Goal: Task Accomplishment & Management: Manage account settings

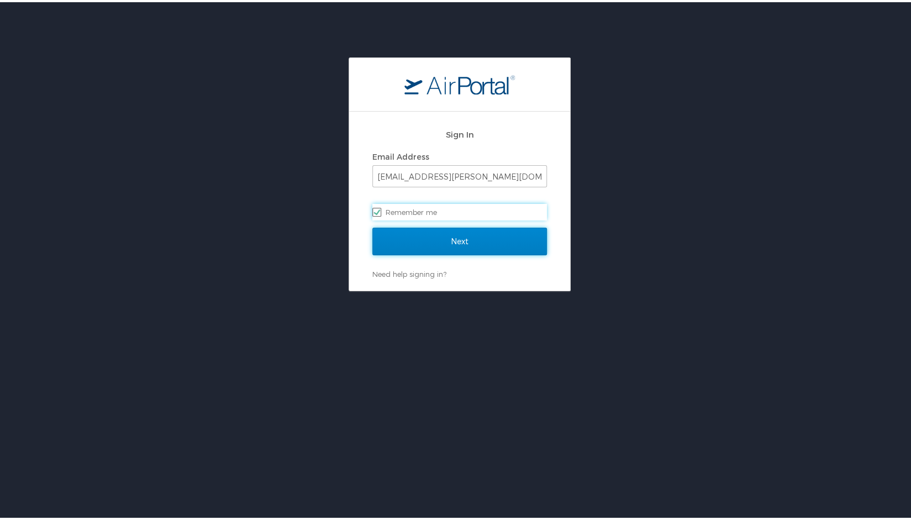
click at [468, 241] on input "Next" at bounding box center [459, 239] width 174 height 28
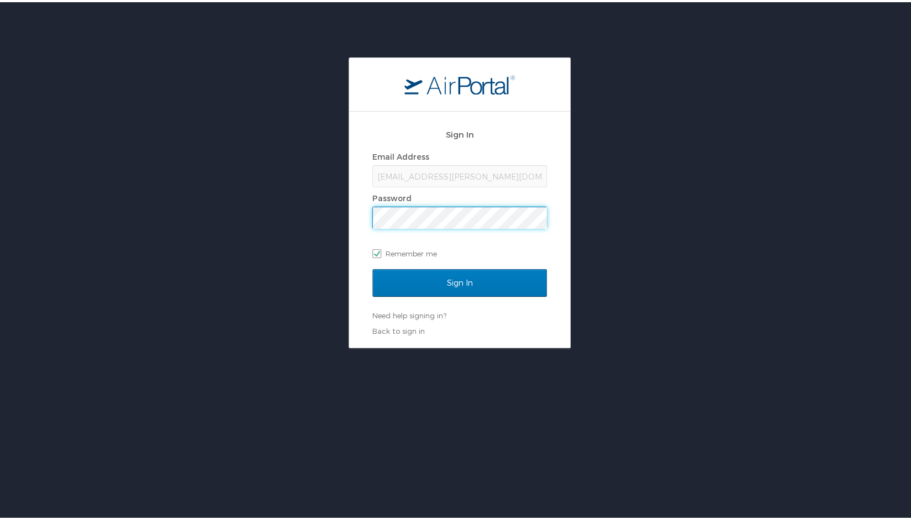
click at [372, 267] on input "Sign In" at bounding box center [459, 281] width 174 height 28
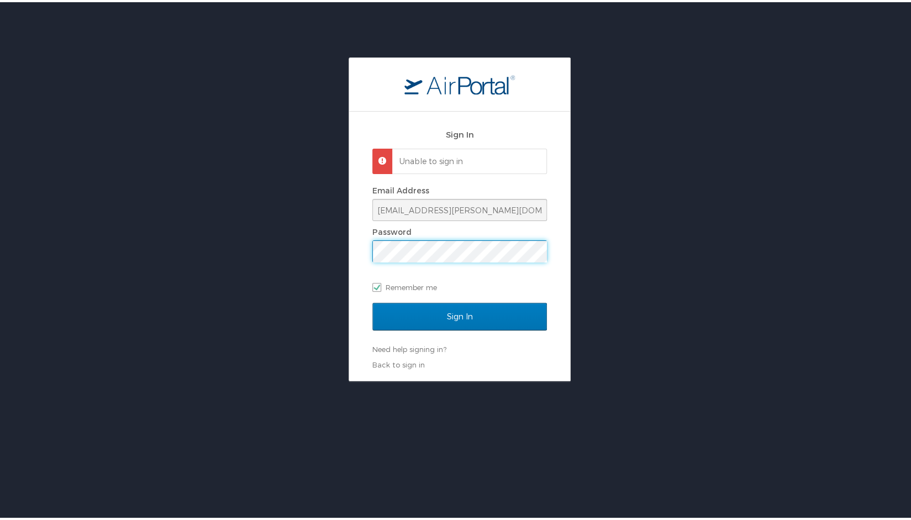
click at [343, 258] on div "Sign In Unable to sign in Email Address jmalloy@doner.com Password Remember me …" at bounding box center [459, 217] width 919 height 324
click at [372, 300] on input "Sign In" at bounding box center [459, 314] width 174 height 28
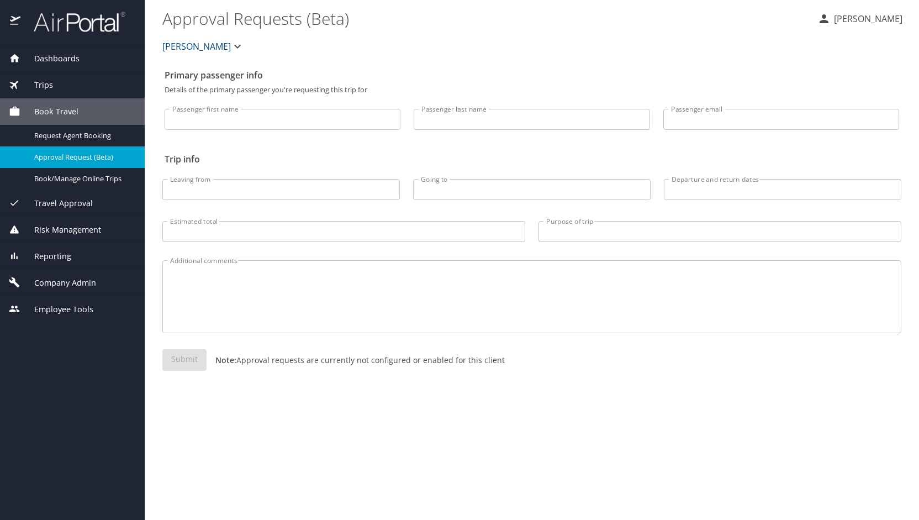
click at [74, 277] on span "Company Admin" at bounding box center [58, 283] width 76 height 12
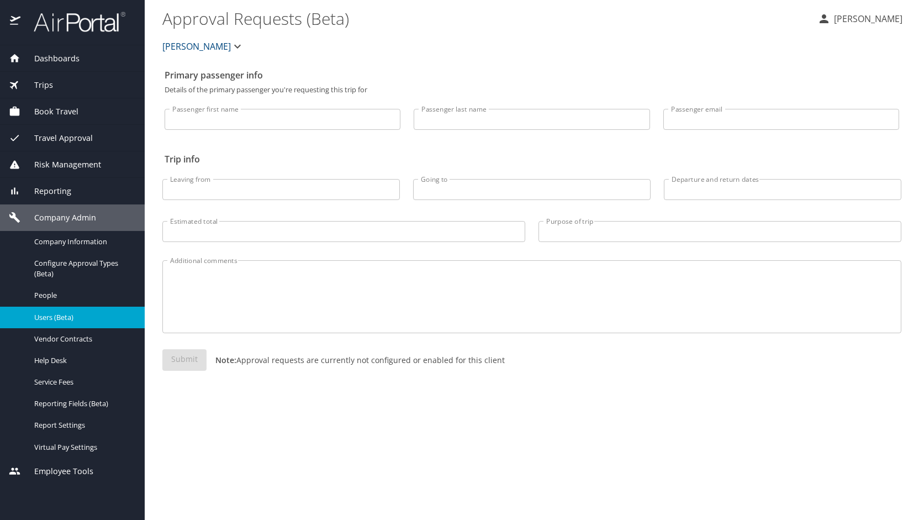
click at [72, 311] on div "Users (Beta)" at bounding box center [72, 317] width 127 height 13
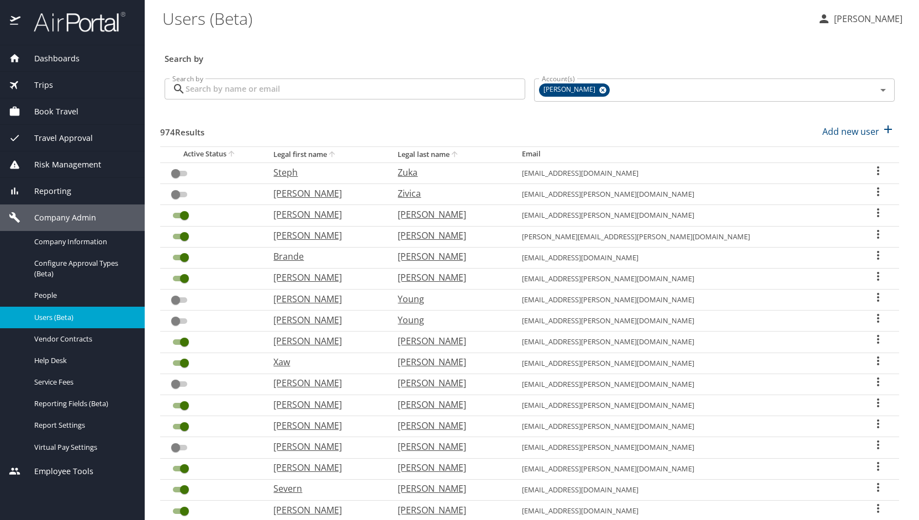
click at [267, 97] on input "Search by" at bounding box center [356, 88] width 340 height 21
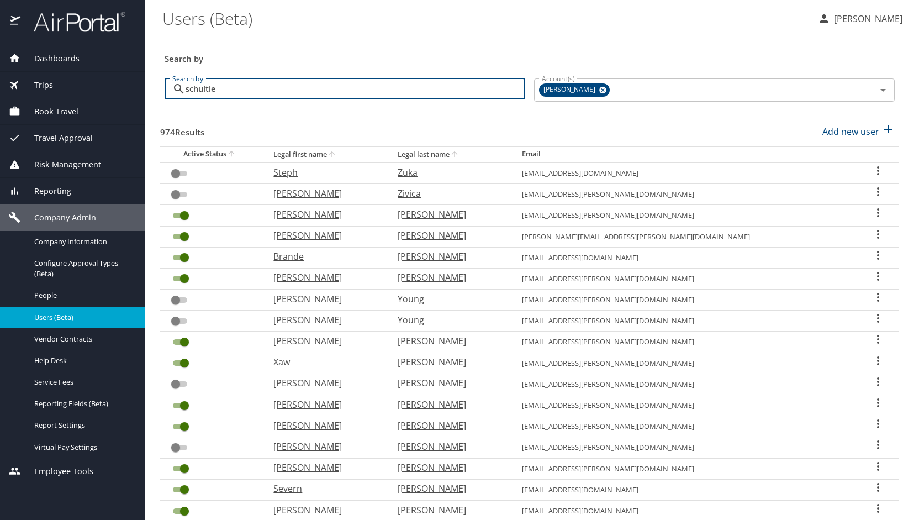
type input "[PERSON_NAME]"
checkbox input "true"
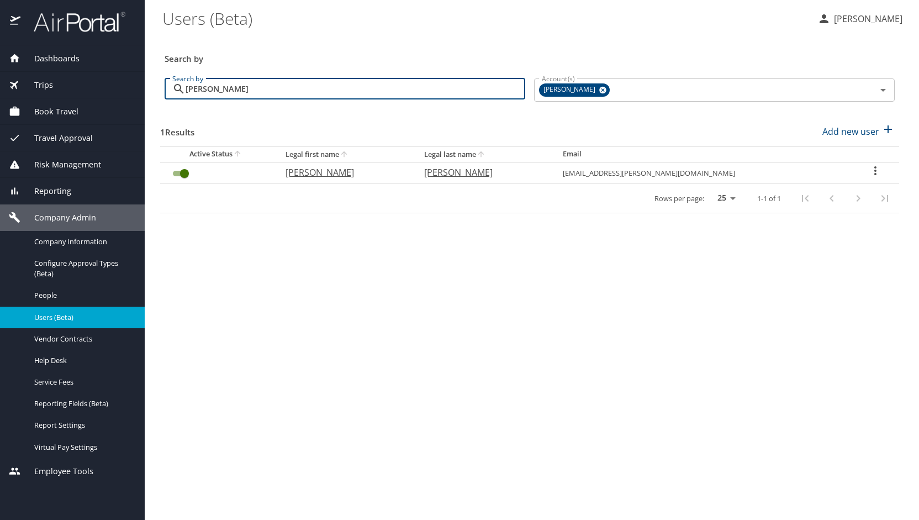
type input "[PERSON_NAME]"
click at [336, 173] on p "[PERSON_NAME]" at bounding box center [343, 172] width 117 height 13
select select "US"
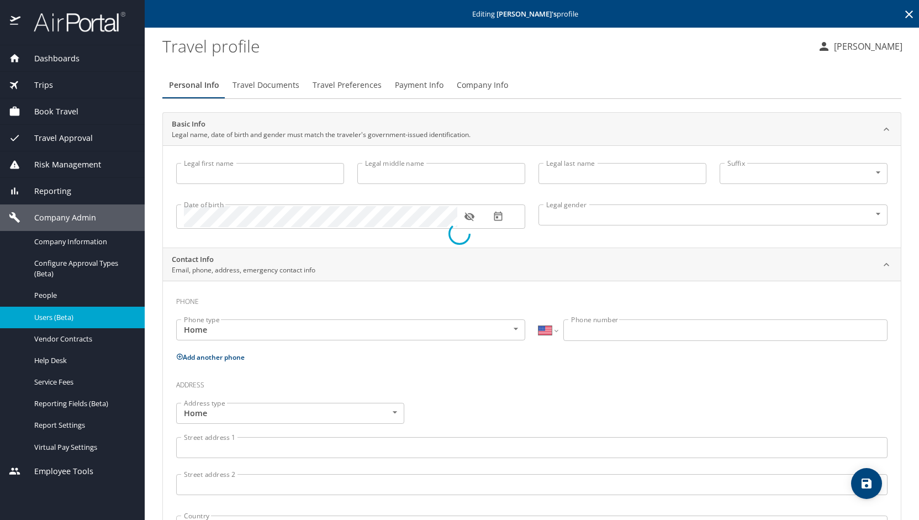
type input "[PERSON_NAME]"
type input "[DEMOGRAPHIC_DATA]"
select select "US"
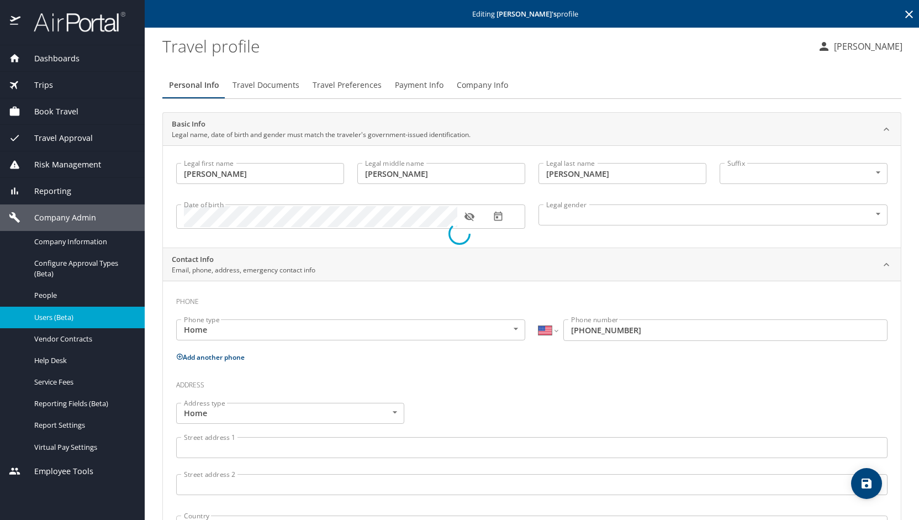
select select "US"
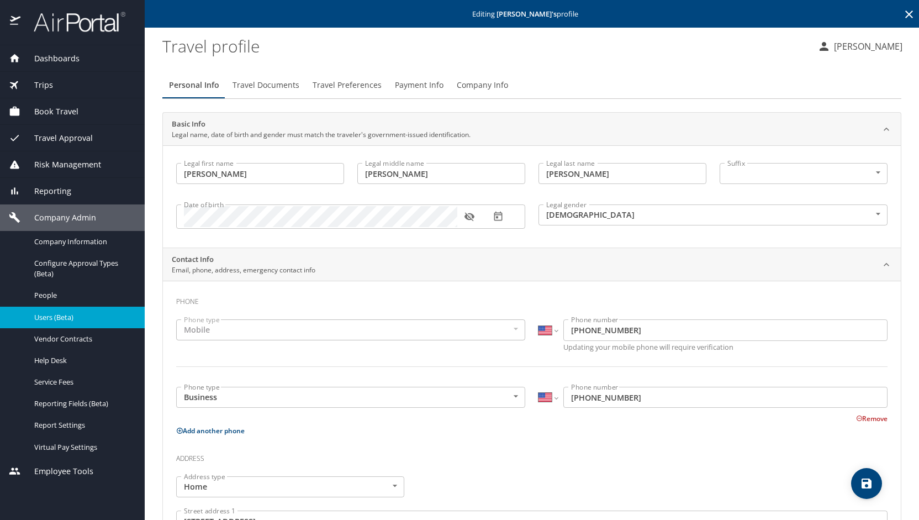
click at [67, 320] on span "Users (Beta)" at bounding box center [82, 317] width 97 height 10
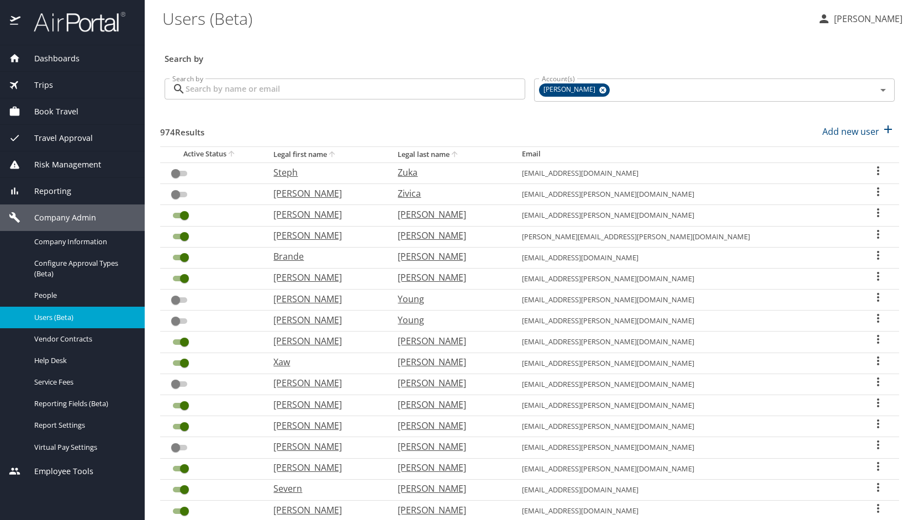
click at [290, 94] on input "Search by" at bounding box center [356, 88] width 340 height 21
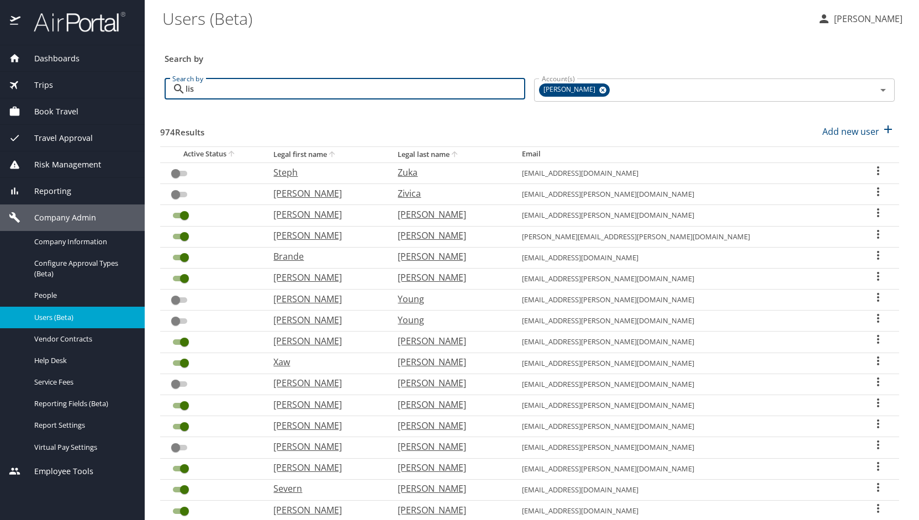
type input "[PERSON_NAME]"
checkbox input "false"
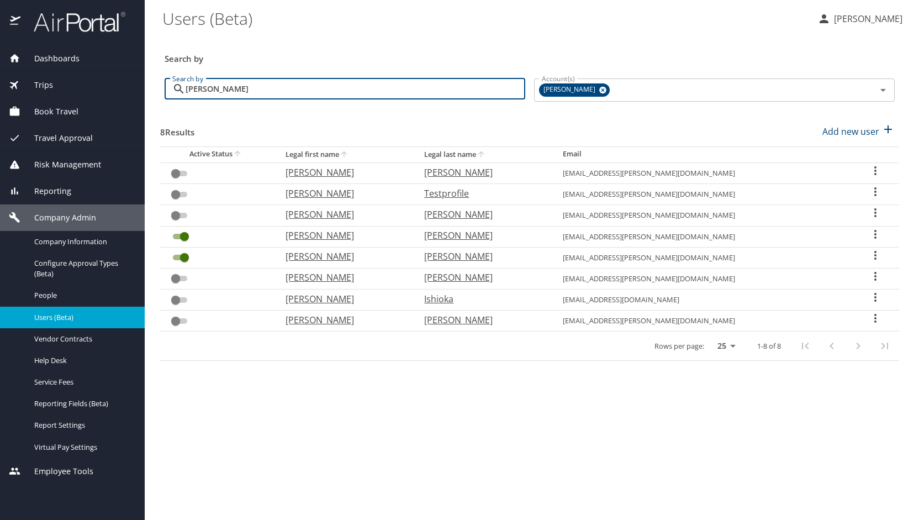
type input "[PERSON_NAME]"
click at [505, 253] on p "[PERSON_NAME]" at bounding box center [482, 256] width 117 height 13
select select "US"
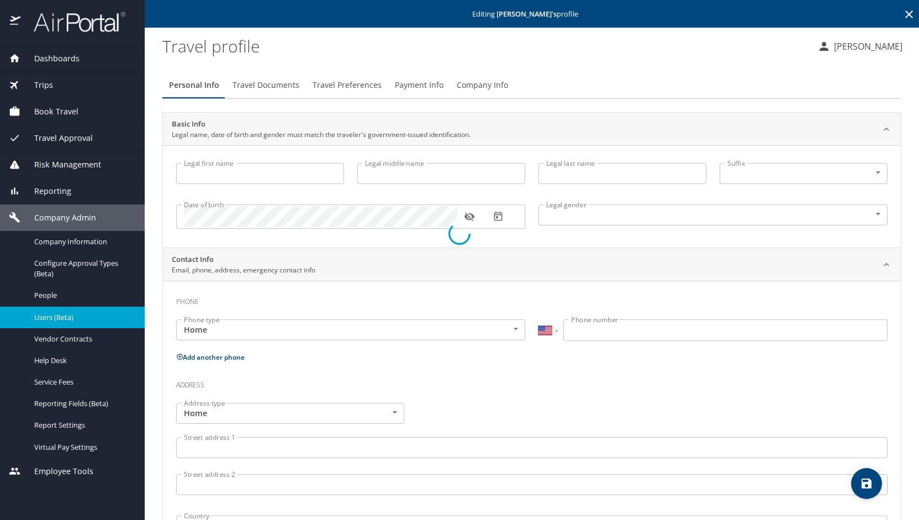
type input "[PERSON_NAME]"
type input "[DEMOGRAPHIC_DATA]"
type input "[PERSON_NAME]"
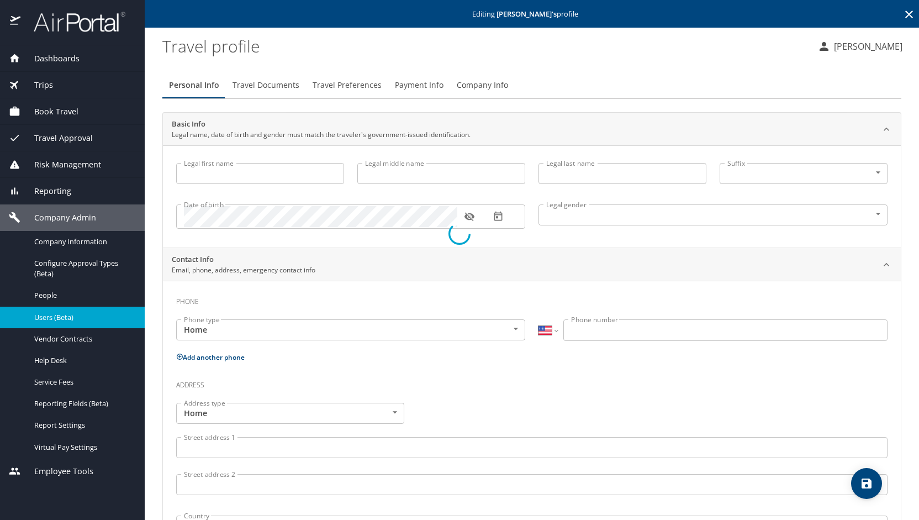
type input "[PERSON_NAME]"
type input "[PHONE_NUMBER]"
select select "US"
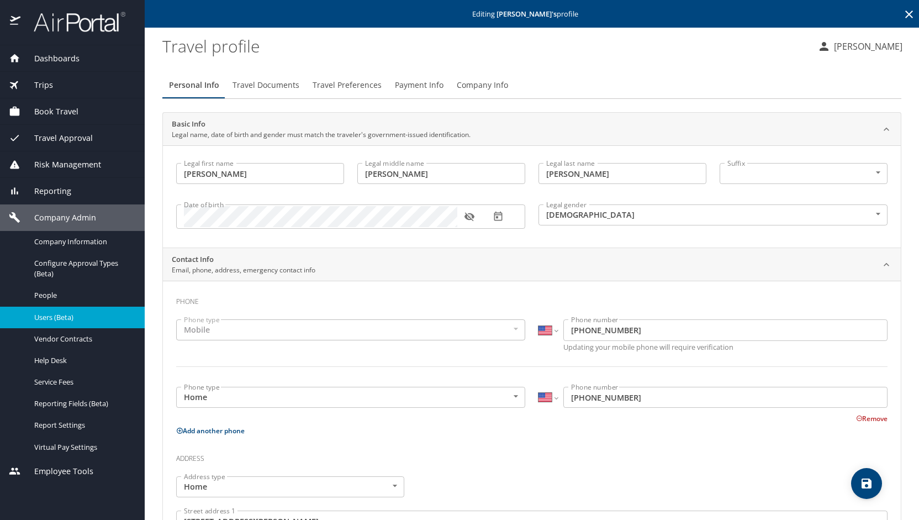
click at [882, 43] on p "[PERSON_NAME]" at bounding box center [866, 46] width 72 height 13
click at [819, 149] on li "Sign out" at bounding box center [856, 151] width 113 height 20
